Goal: Task Accomplishment & Management: Manage account settings

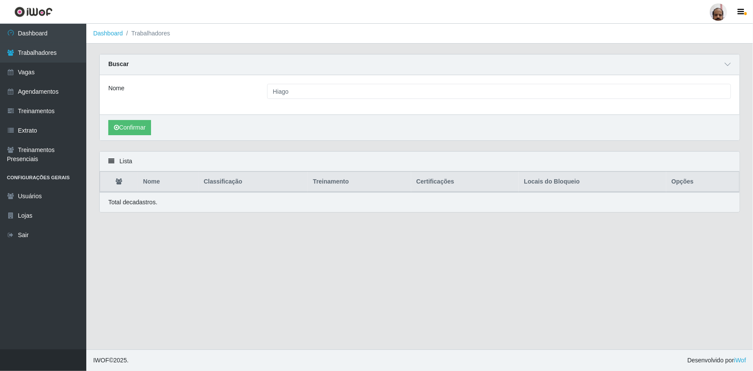
type input "hiago [PERSON_NAME]"
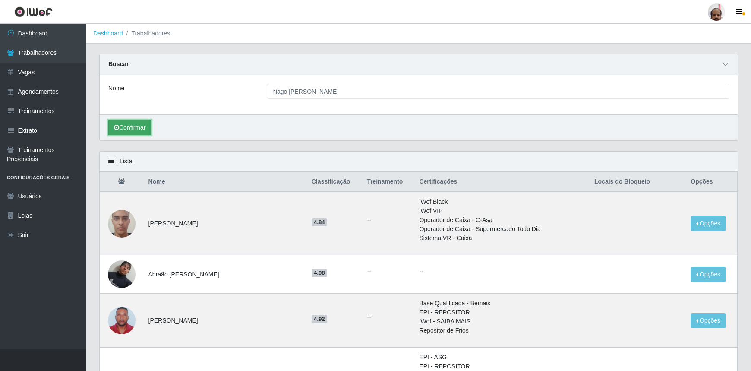
click at [130, 125] on button "Confirmar" at bounding box center [129, 127] width 43 height 15
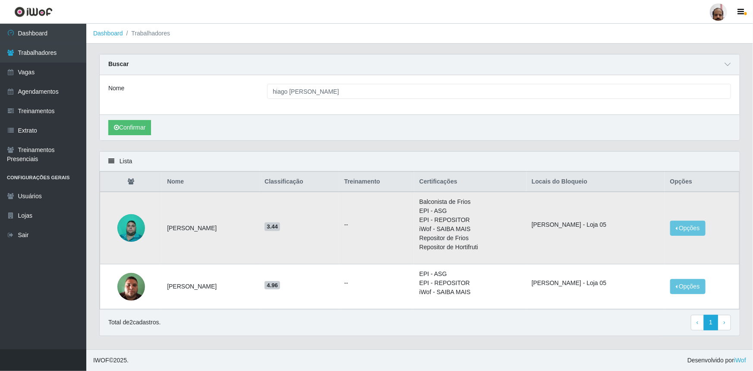
click at [135, 229] on img at bounding box center [131, 228] width 28 height 37
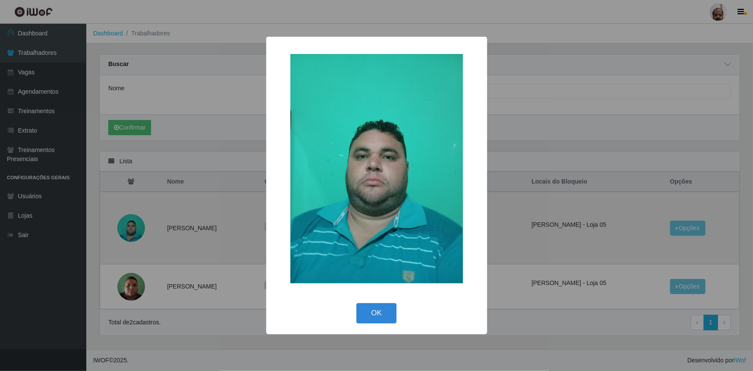
click at [135, 229] on div "× OK Cancel" at bounding box center [376, 185] width 753 height 371
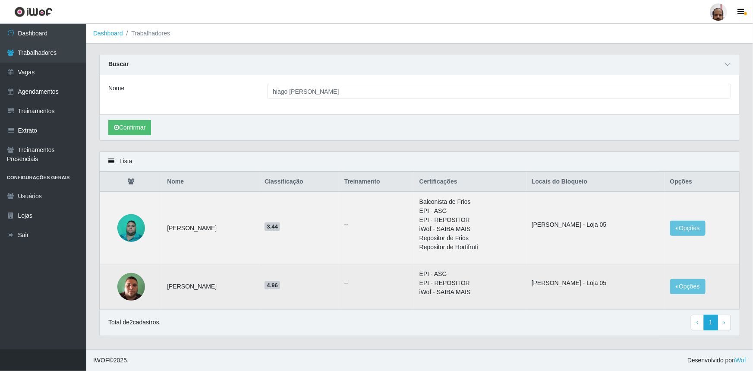
click at [135, 289] on img at bounding box center [131, 286] width 28 height 37
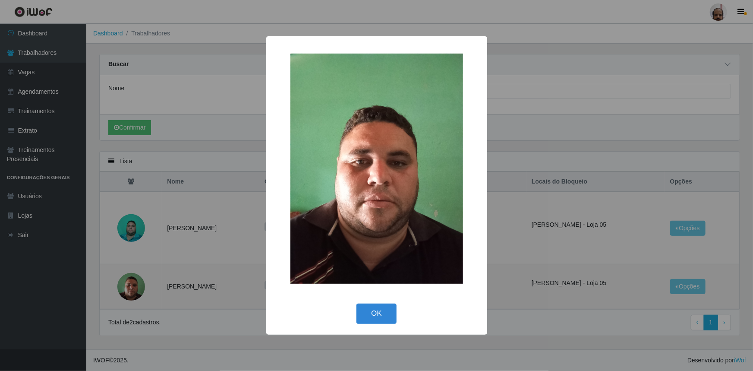
click at [135, 289] on div "× OK Cancel" at bounding box center [376, 185] width 753 height 371
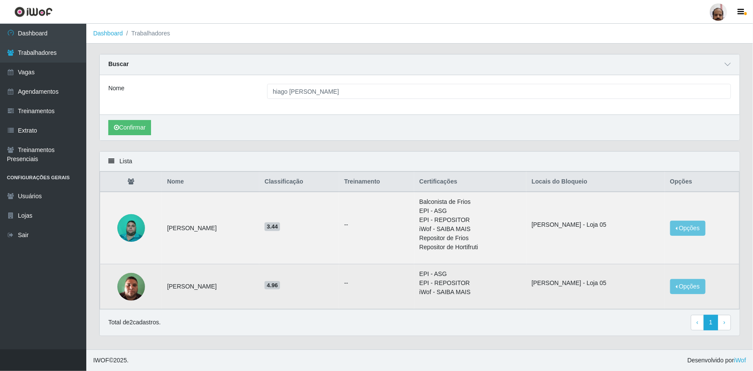
click at [135, 289] on img at bounding box center [131, 286] width 28 height 37
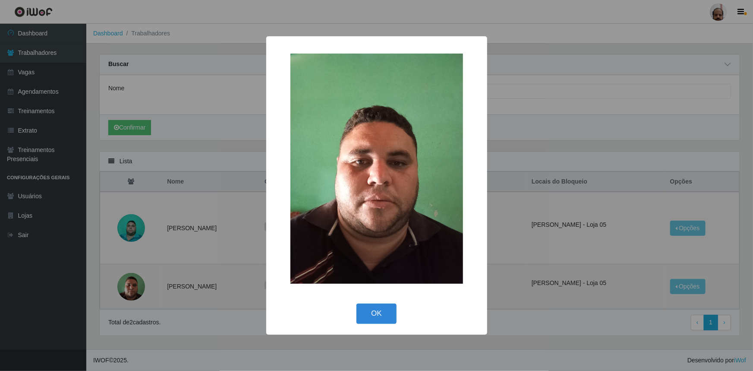
click at [135, 289] on div "× OK Cancel" at bounding box center [376, 185] width 753 height 371
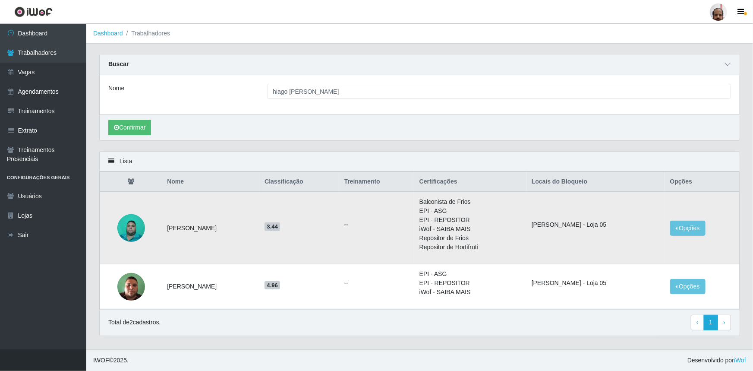
click at [134, 229] on img at bounding box center [131, 228] width 28 height 37
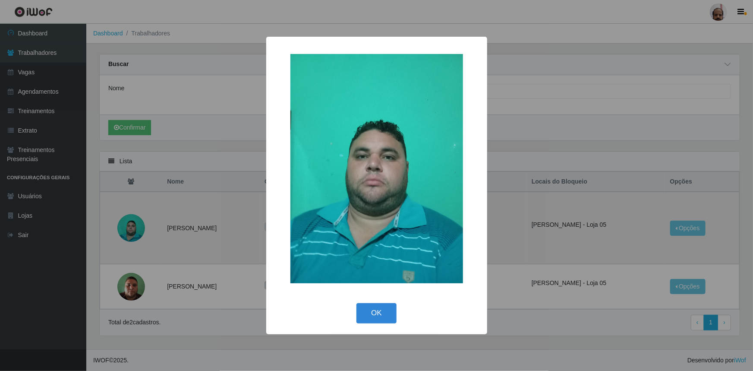
click at [134, 229] on div "× OK Cancel" at bounding box center [376, 185] width 753 height 371
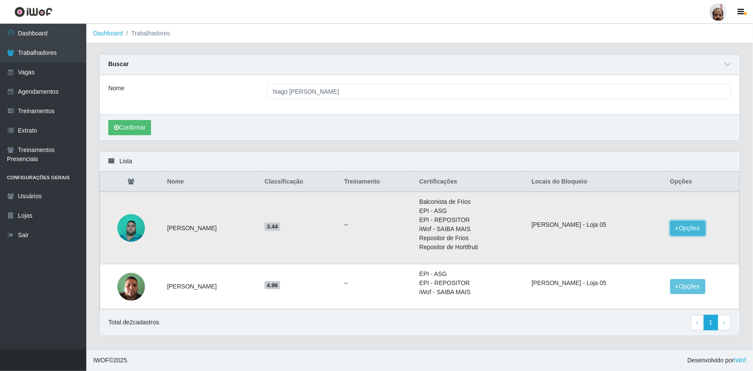
click at [692, 230] on button "Opções" at bounding box center [687, 228] width 35 height 15
click at [633, 233] on button "Bloquear - Empresa" at bounding box center [631, 230] width 69 height 18
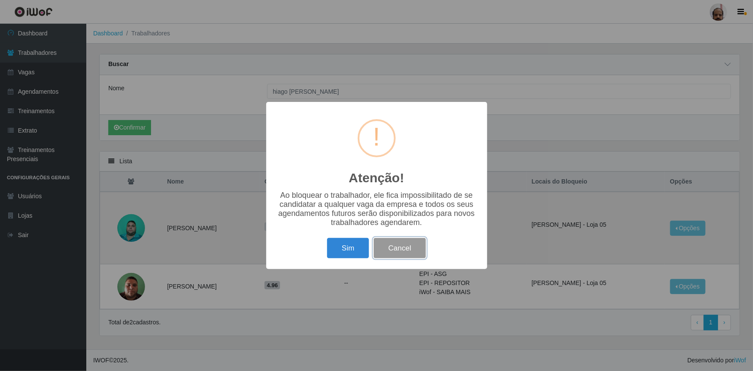
click at [407, 249] on button "Cancel" at bounding box center [400, 248] width 52 height 20
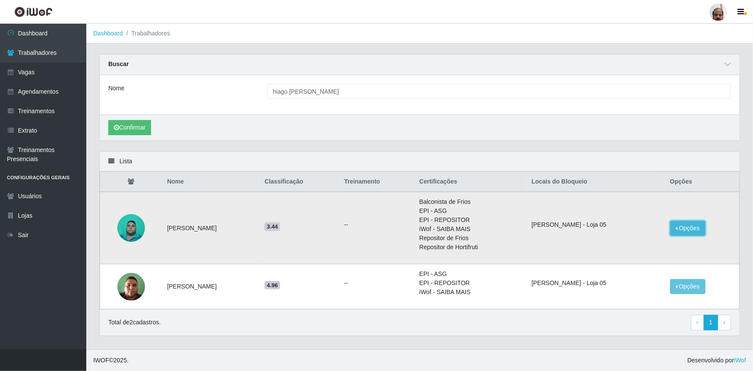
click at [695, 226] on button "Opções" at bounding box center [687, 228] width 35 height 15
click at [623, 251] on button "Desbloquear - Loja" at bounding box center [631, 248] width 69 height 18
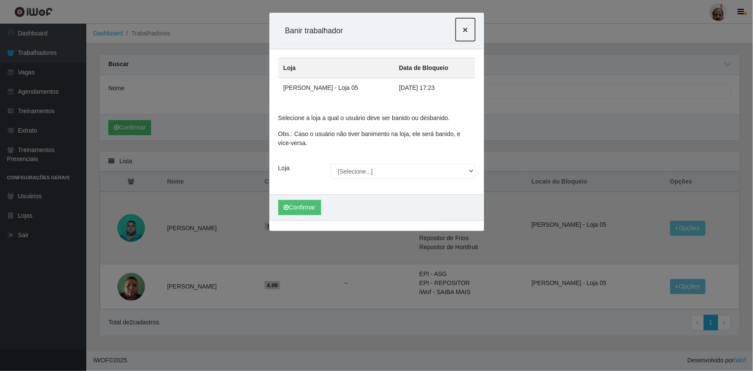
click at [465, 27] on span "×" at bounding box center [465, 30] width 5 height 10
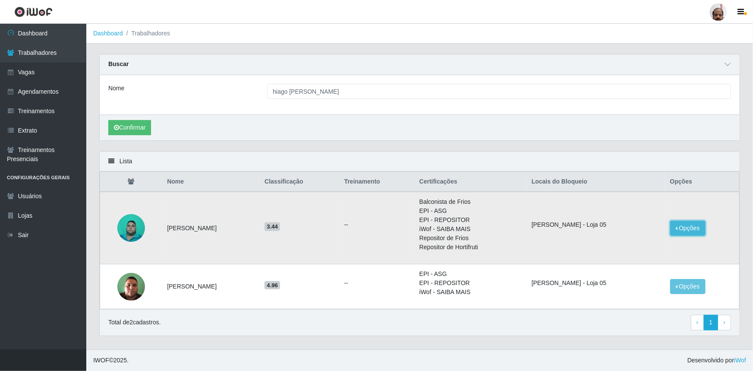
click at [701, 229] on button "Opções" at bounding box center [687, 228] width 35 height 15
click at [705, 253] on td "Opções Bloquear - Empresa Desbloquear - Loja" at bounding box center [700, 228] width 74 height 72
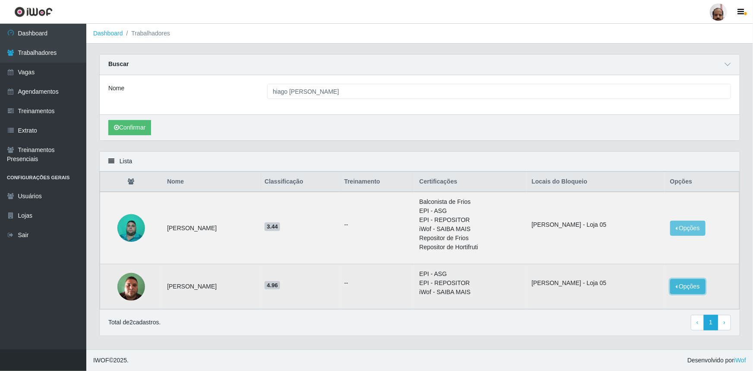
click at [692, 284] on button "Opções" at bounding box center [687, 286] width 35 height 15
click at [631, 299] on button "Desbloquear - Loja" at bounding box center [633, 298] width 69 height 18
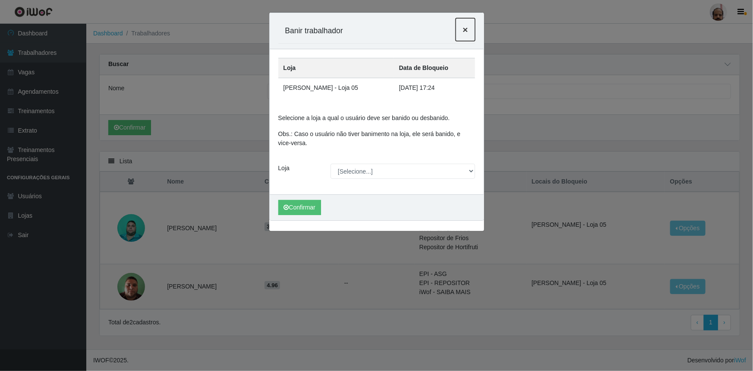
click at [466, 31] on span "×" at bounding box center [465, 30] width 5 height 10
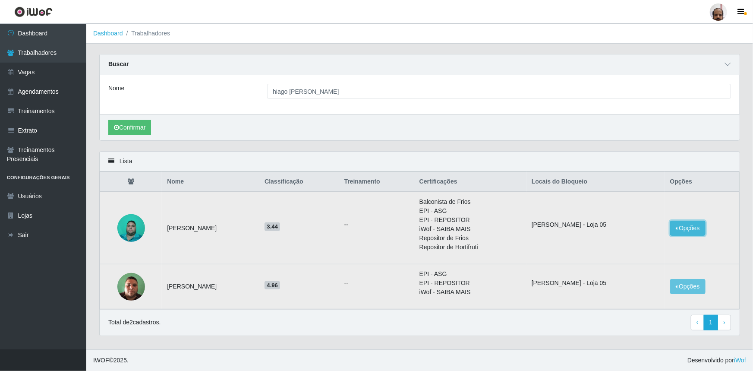
click at [693, 227] on button "Opções" at bounding box center [687, 228] width 35 height 15
click at [614, 251] on button "Desbloquear - Loja" at bounding box center [631, 248] width 69 height 18
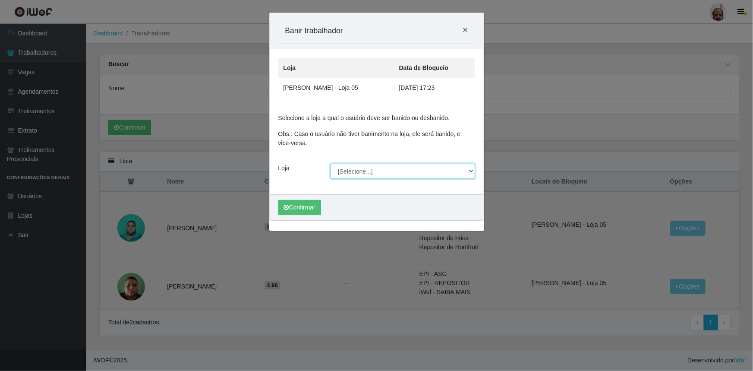
click at [469, 171] on select "[Selecione...] Mar Vermelho - Loja 05" at bounding box center [403, 171] width 145 height 15
select select "252"
click at [331, 164] on select "[Selecione...] Mar Vermelho - Loja 05" at bounding box center [403, 171] width 145 height 15
click at [307, 207] on button "Confirmar" at bounding box center [299, 207] width 43 height 15
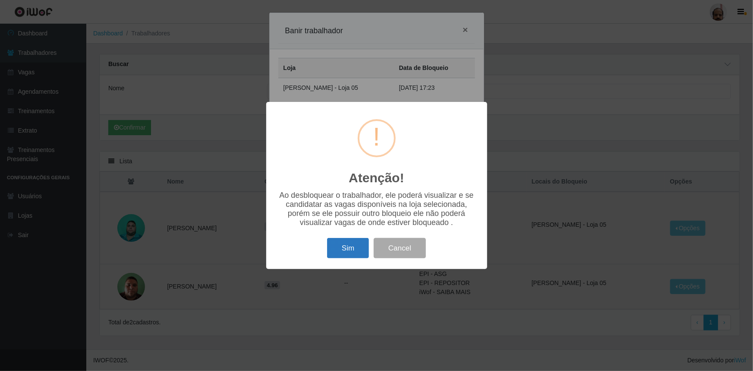
click at [345, 252] on button "Sim" at bounding box center [348, 248] width 42 height 20
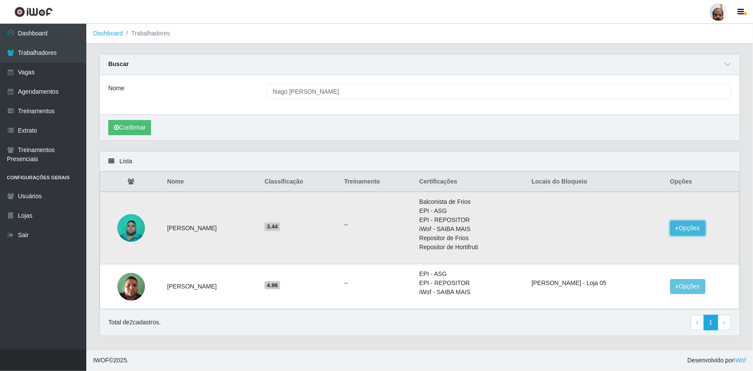
click at [687, 229] on button "Opções" at bounding box center [687, 228] width 35 height 15
click at [134, 223] on img at bounding box center [131, 228] width 28 height 37
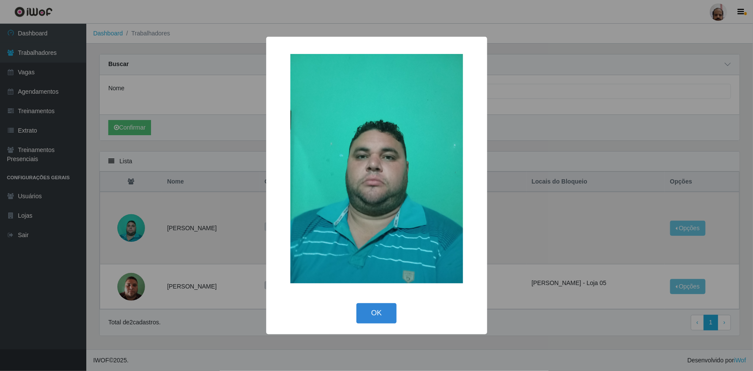
click at [134, 223] on div "× OK Cancel" at bounding box center [376, 185] width 753 height 371
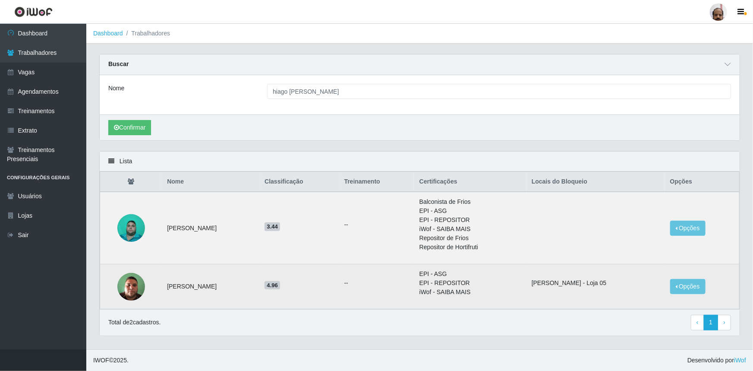
click at [132, 285] on img at bounding box center [131, 286] width 28 height 37
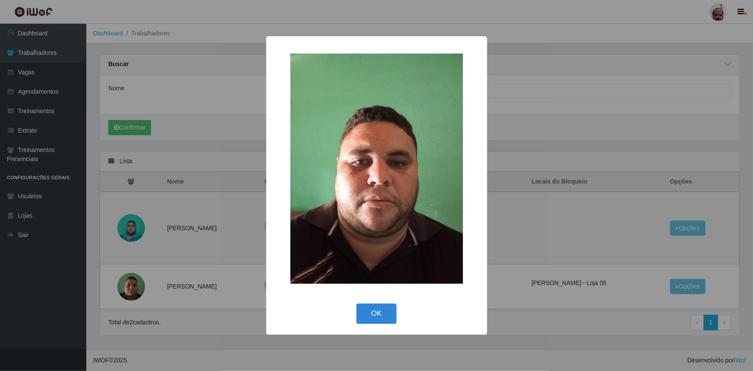
click at [591, 121] on div "× OK Cancel" at bounding box center [376, 185] width 753 height 371
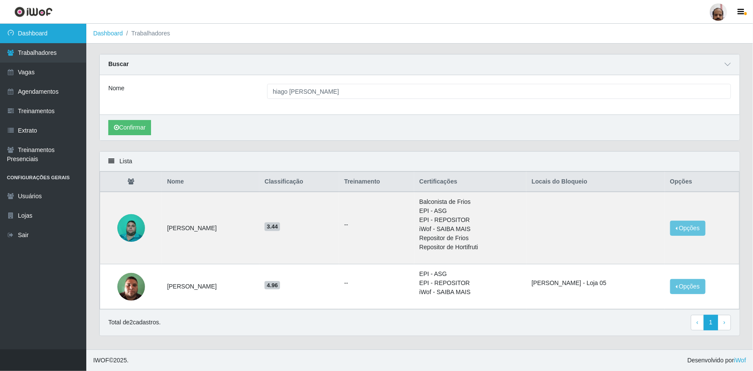
click at [35, 32] on link "Dashboard" at bounding box center [43, 33] width 86 height 19
